Goal: Information Seeking & Learning: Learn about a topic

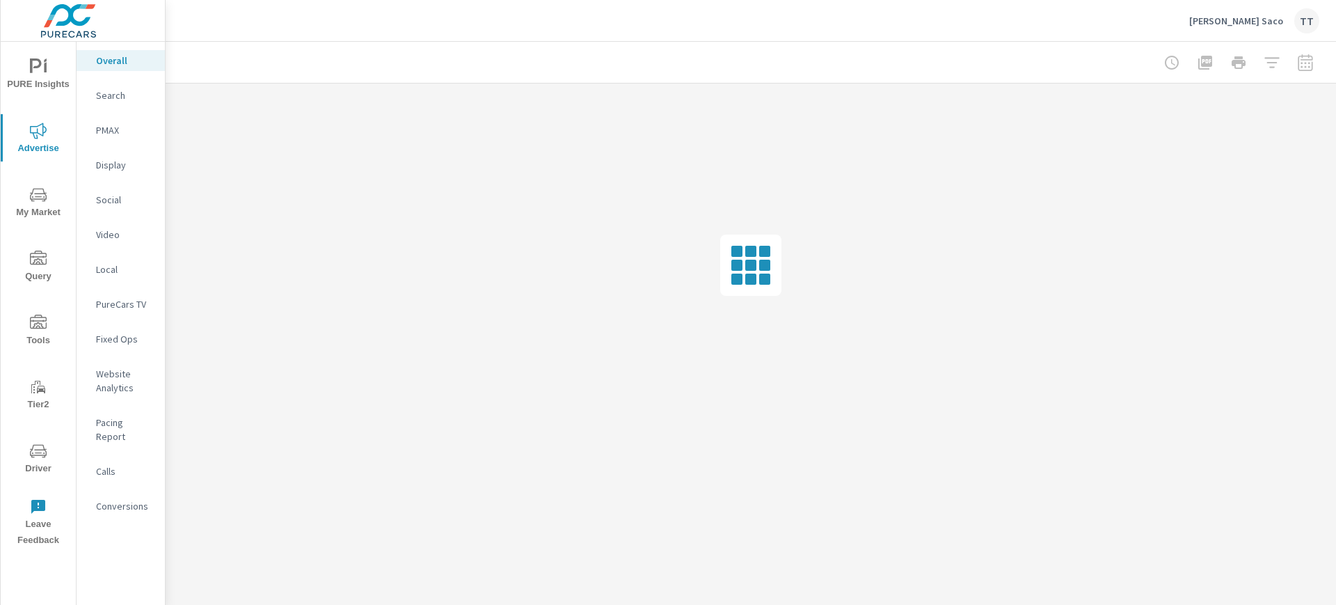
click at [1309, 63] on div at bounding box center [1238, 63] width 161 height 28
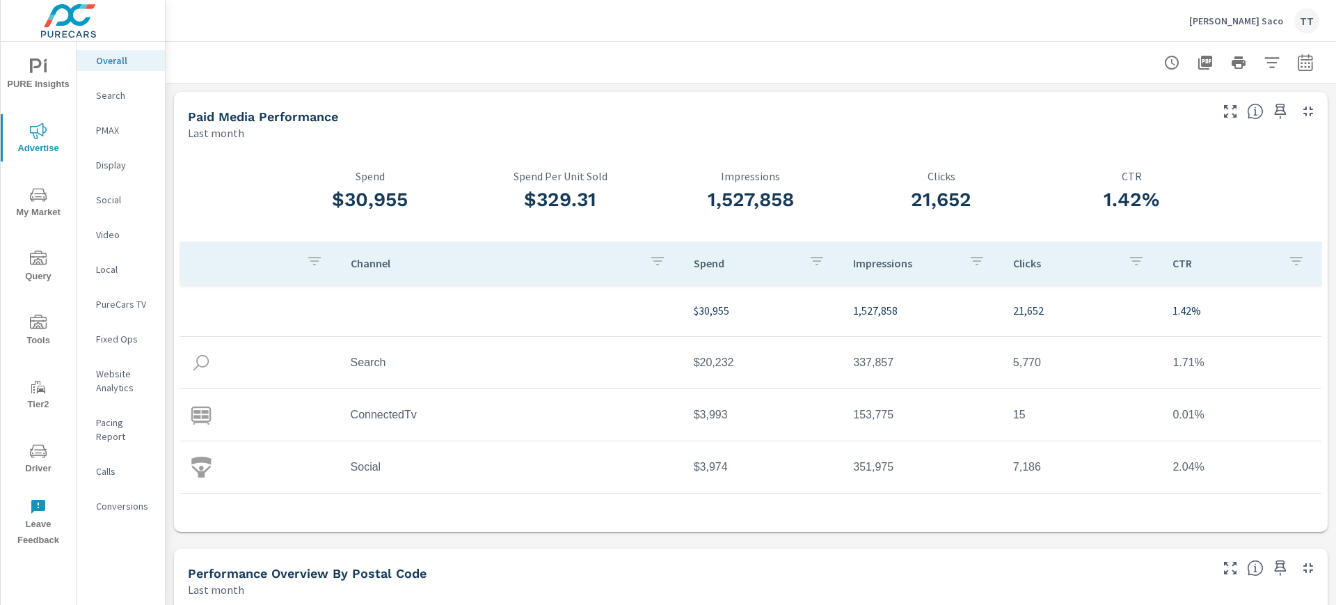
click at [126, 95] on p "Search" at bounding box center [125, 95] width 58 height 14
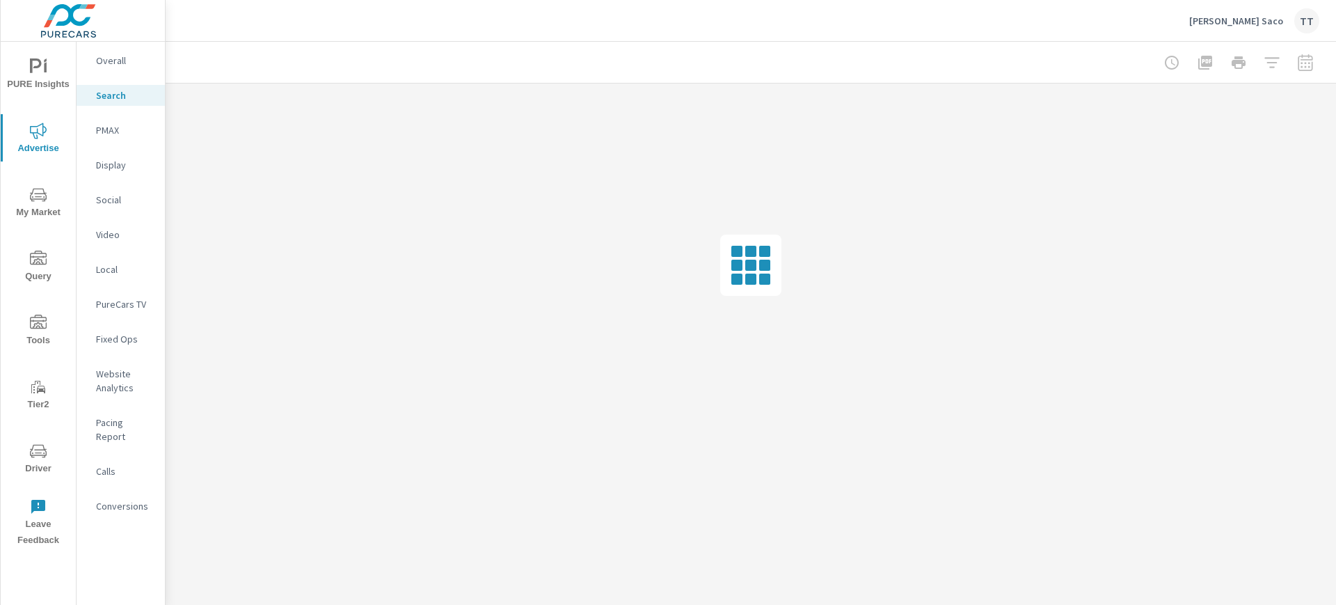
click at [1313, 67] on div at bounding box center [1238, 63] width 161 height 28
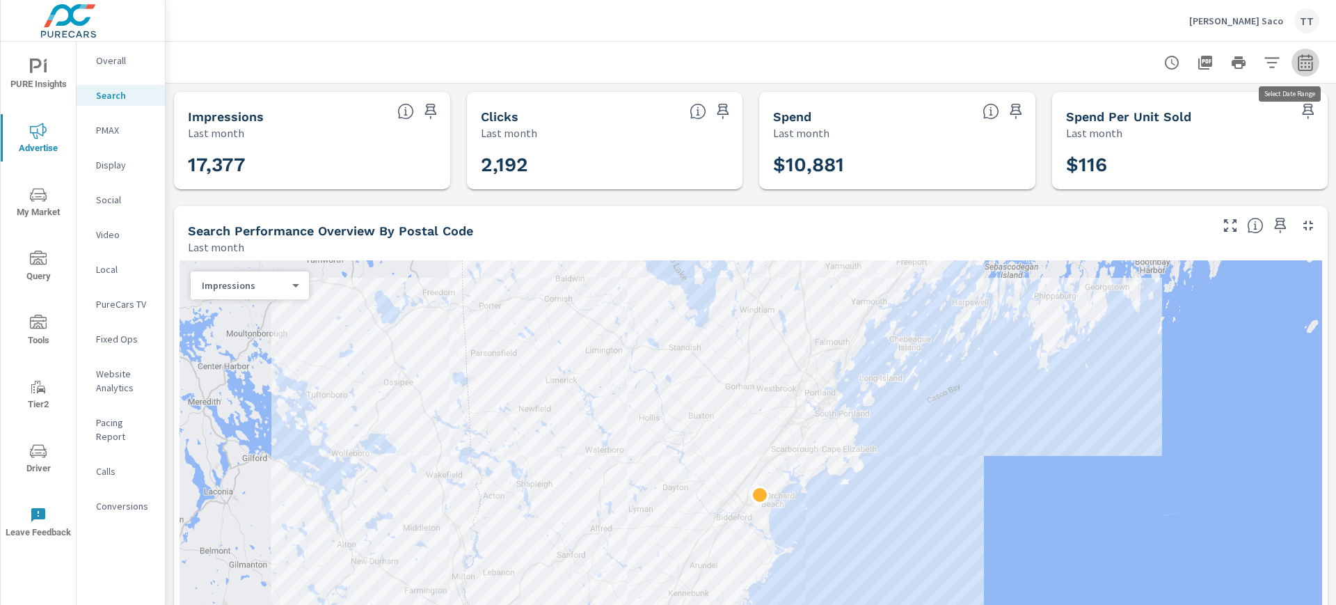
click at [1297, 61] on icon "button" at bounding box center [1305, 62] width 17 height 17
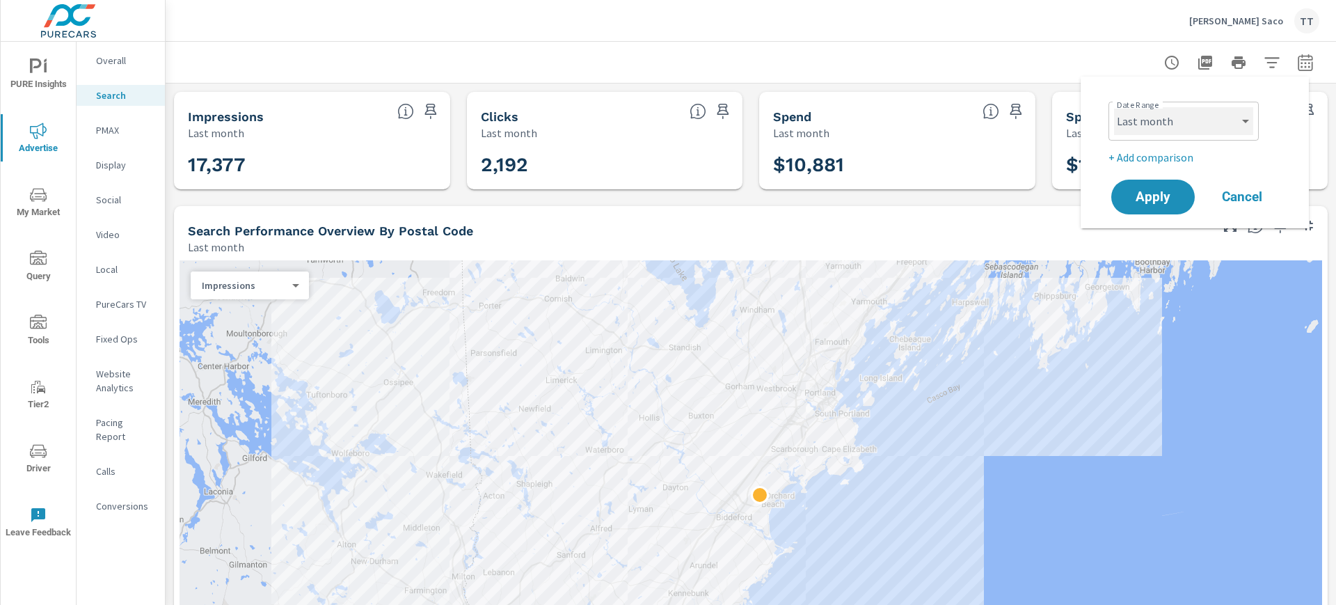
click at [1164, 112] on select "Custom [DATE] Last week Last 7 days Last 14 days Last 30 days Last 45 days Last…" at bounding box center [1183, 121] width 139 height 28
click at [1114, 107] on select "Custom [DATE] Last week Last 7 days Last 14 days Last 30 days Last 45 days Last…" at bounding box center [1183, 121] width 139 height 28
select select "Month to date"
click at [1137, 191] on button "Apply" at bounding box center [1153, 197] width 86 height 36
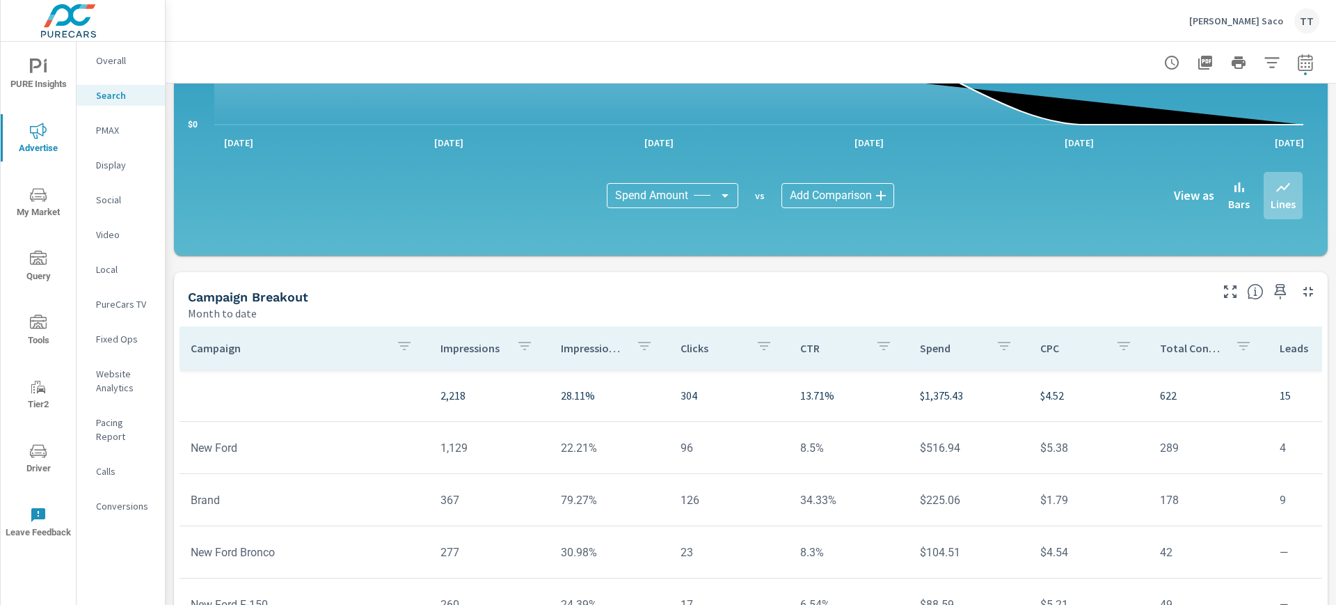
scroll to position [867, 0]
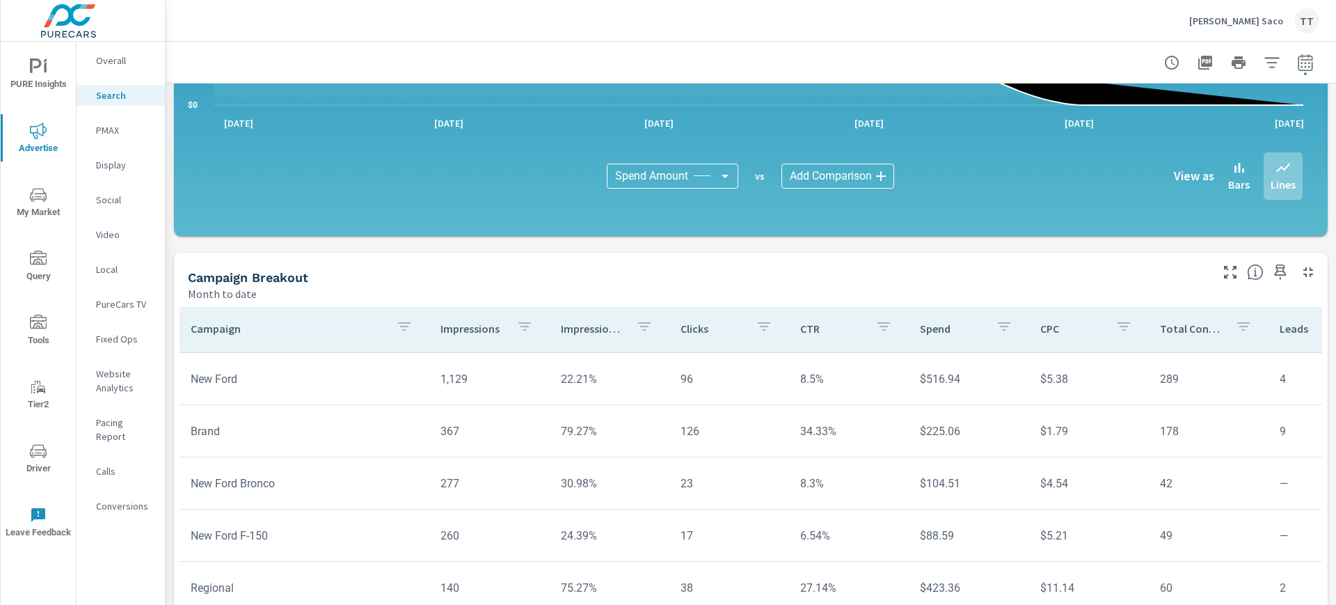
scroll to position [963, 0]
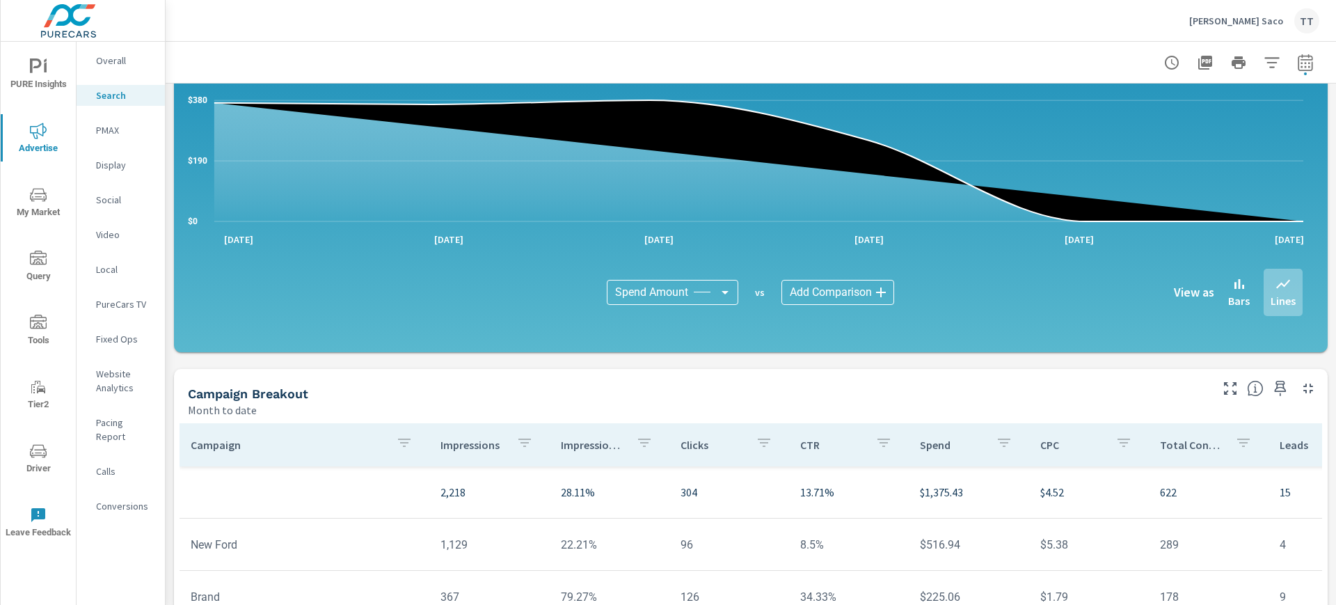
scroll to position [748, 0]
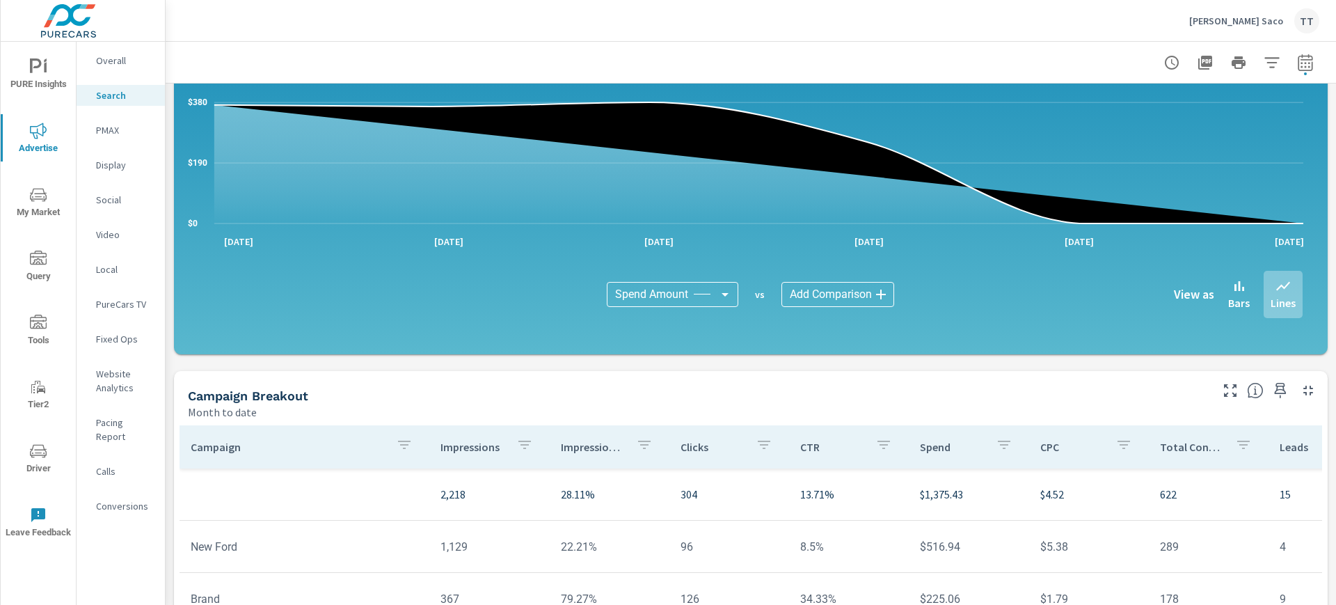
click at [129, 183] on nav "Overall Search PMAX Display Social Video Local PureCars TV Fixed Ops Website An…" at bounding box center [121, 289] width 88 height 494
click at [129, 175] on div "Display" at bounding box center [121, 165] width 88 height 21
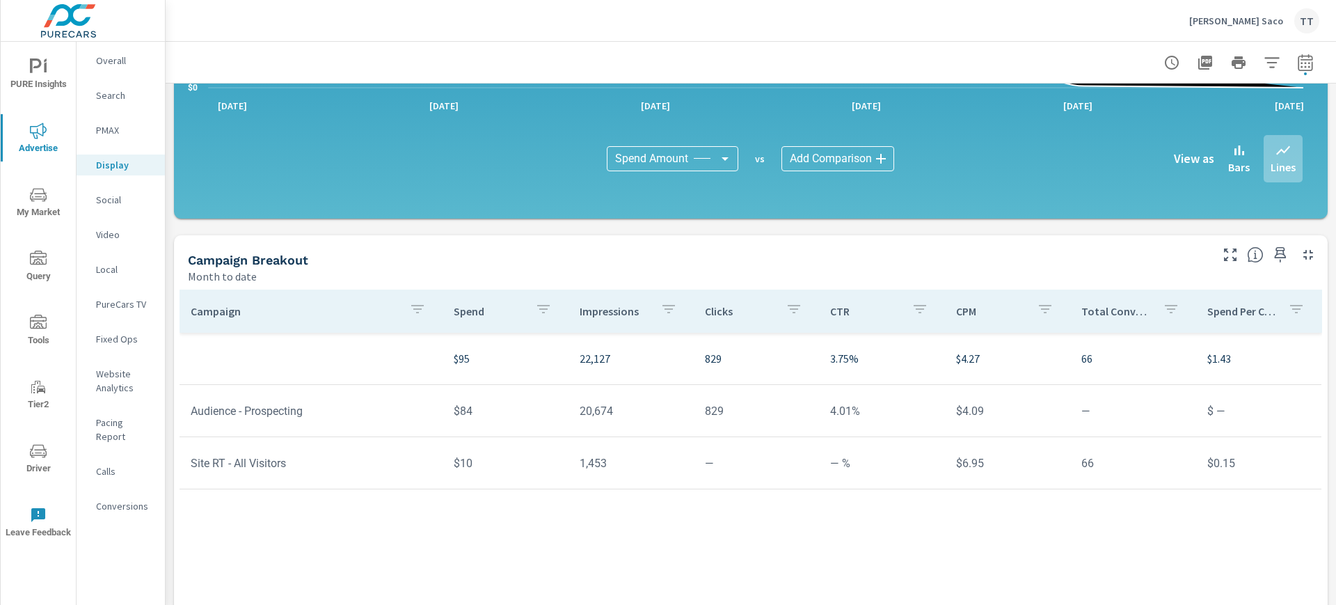
scroll to position [392, 0]
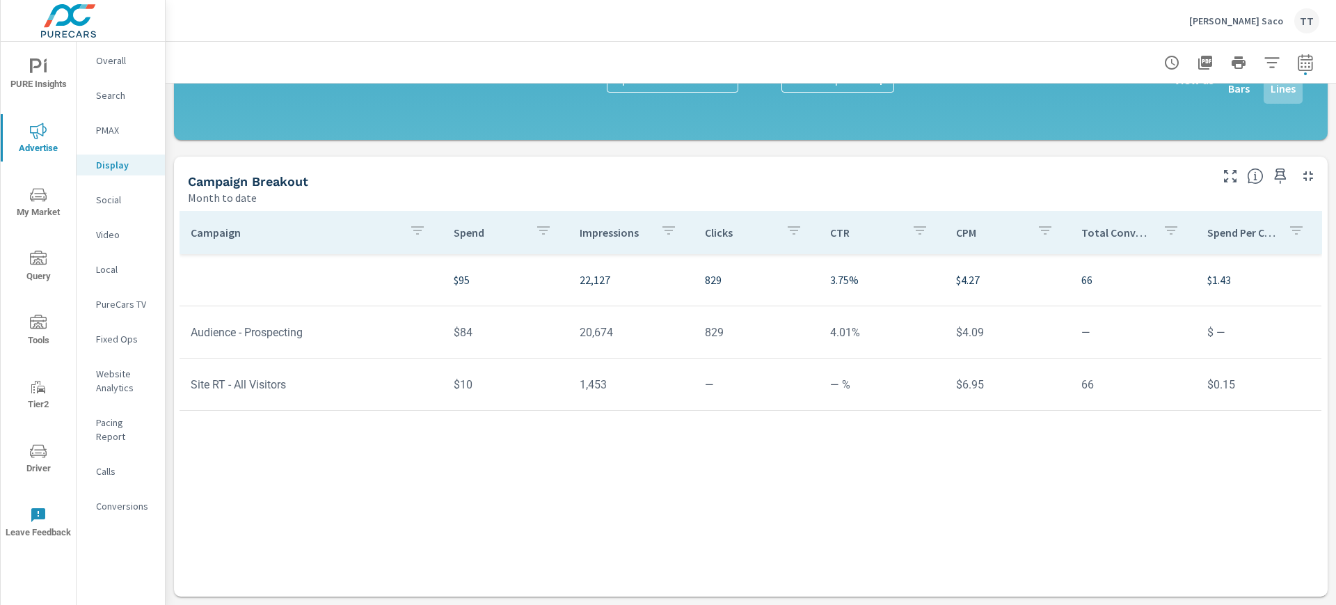
click at [113, 298] on p "PureCars TV" at bounding box center [125, 304] width 58 height 14
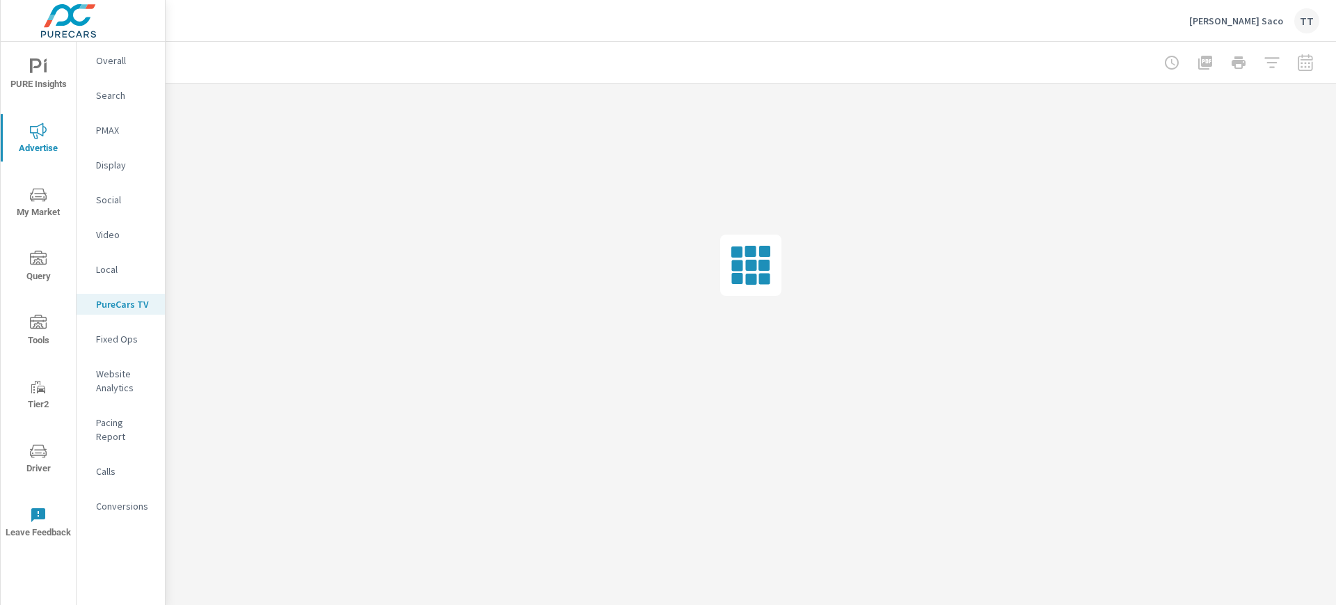
click at [114, 104] on div "Search" at bounding box center [121, 95] width 88 height 21
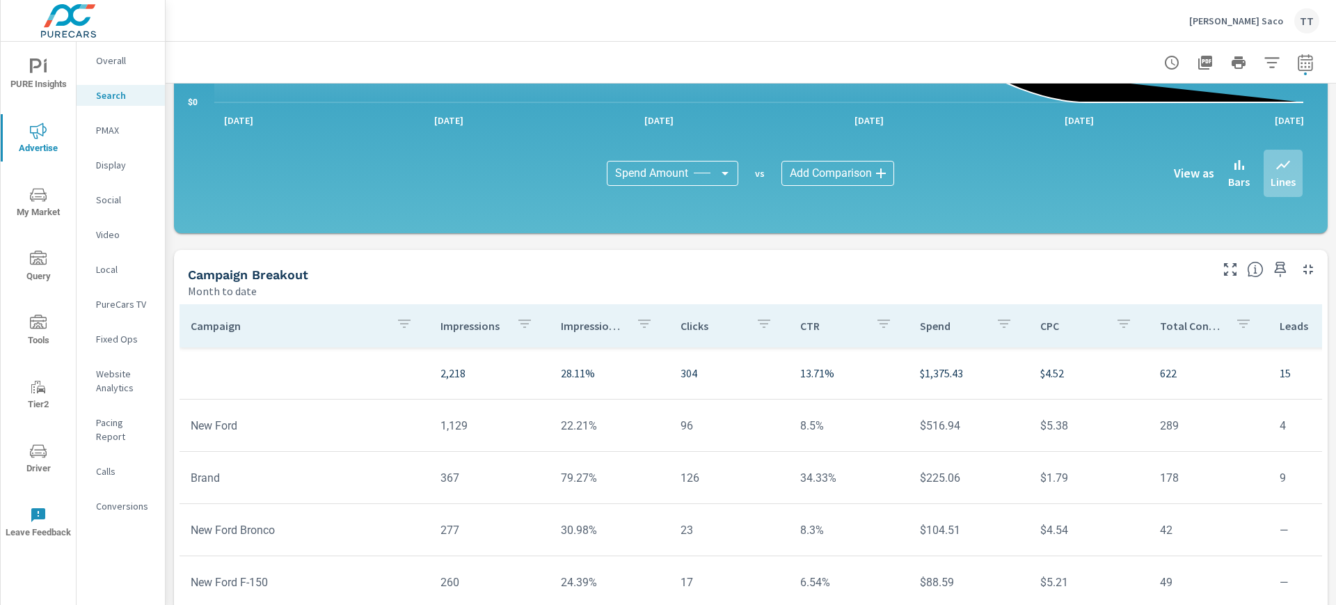
scroll to position [963, 0]
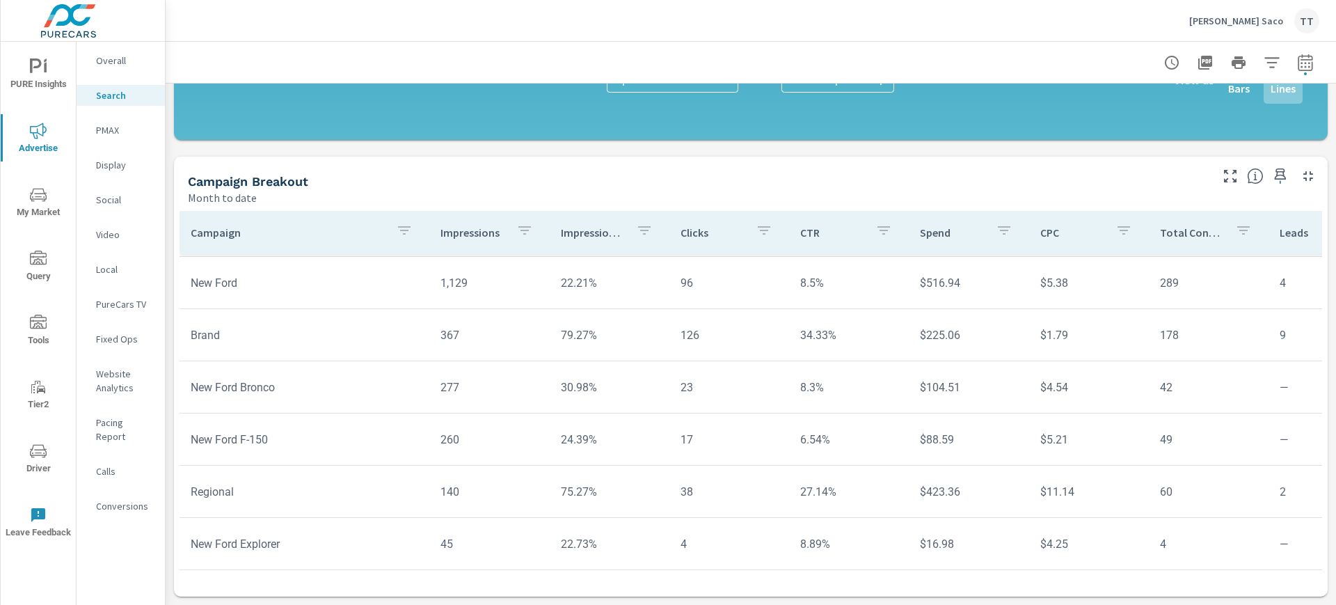
scroll to position [51, 0]
click at [42, 423] on div "PURE Insights Advertise My Market Query Tools Tier2 Driver Leave Feedback" at bounding box center [38, 298] width 75 height 512
click at [47, 450] on span "Driver" at bounding box center [38, 460] width 67 height 34
